Goal: Task Accomplishment & Management: Manage account settings

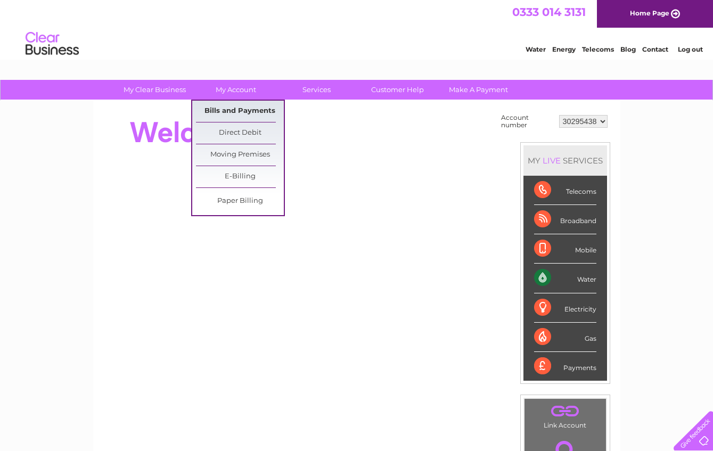
click at [237, 108] on link "Bills and Payments" at bounding box center [240, 111] width 88 height 21
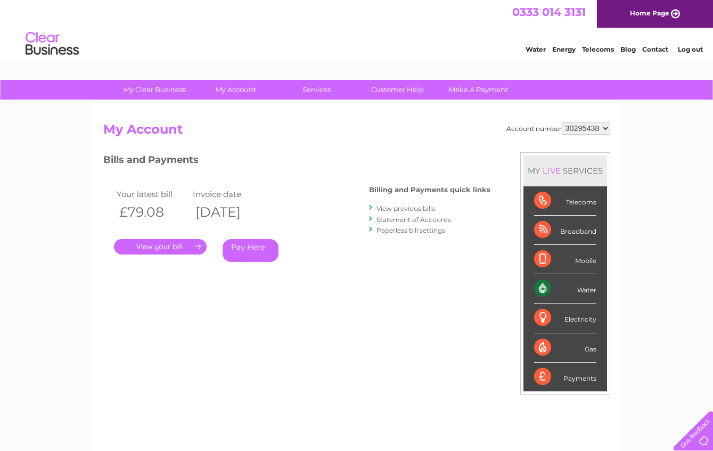
click at [689, 47] on link "Log out" at bounding box center [690, 49] width 25 height 8
